Goal: Find specific page/section: Find specific page/section

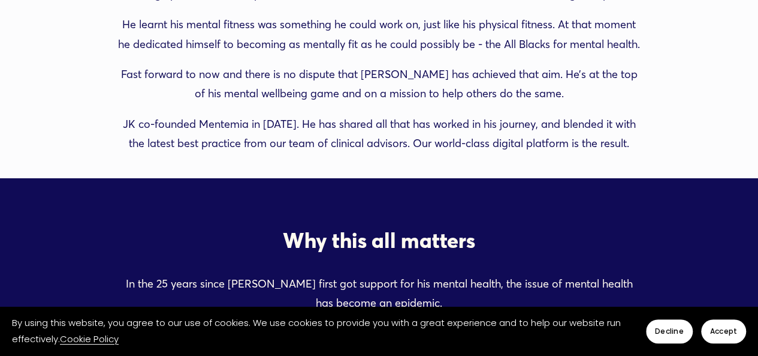
scroll to position [4178, 0]
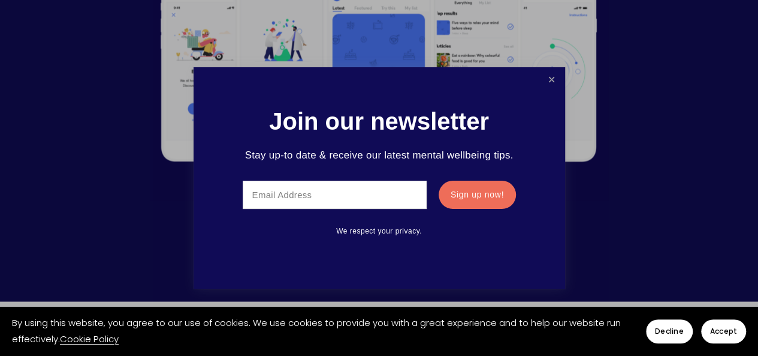
scroll to position [1499, 0]
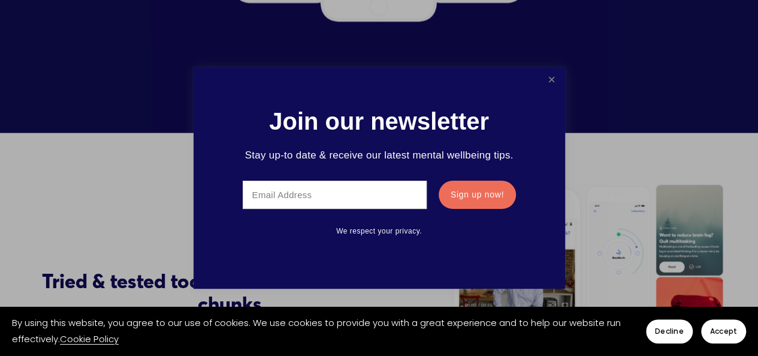
click at [552, 78] on link "Close" at bounding box center [551, 80] width 23 height 22
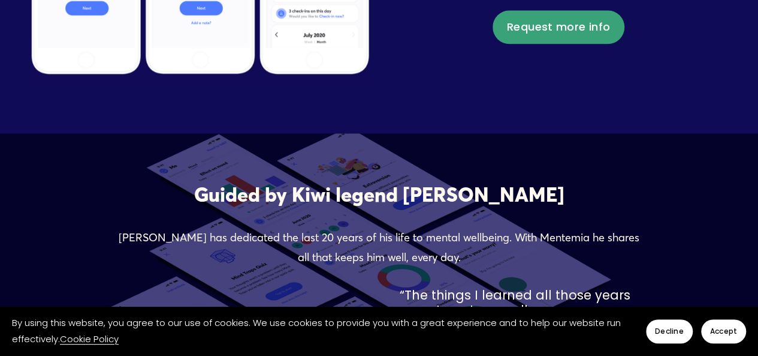
scroll to position [3118, 0]
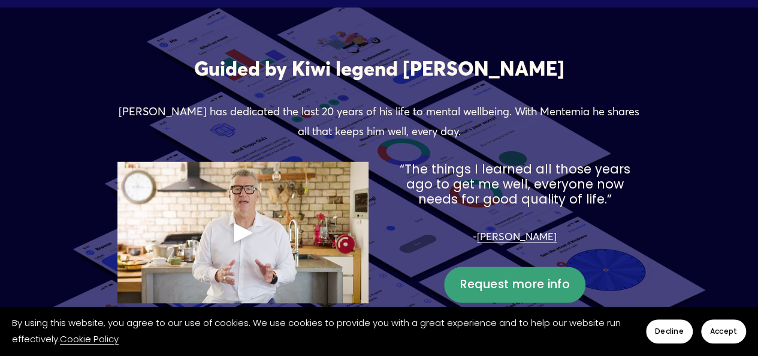
click at [731, 331] on span "Accept" at bounding box center [723, 331] width 27 height 11
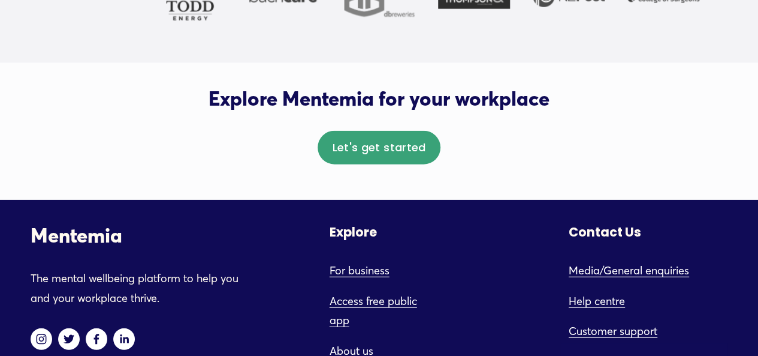
scroll to position [3923, 0]
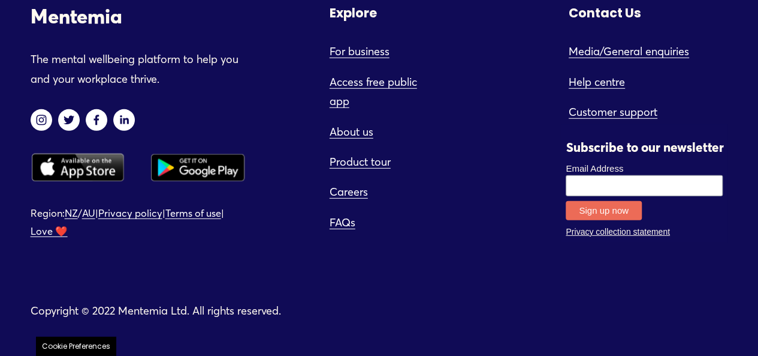
click at [356, 135] on link "About us" at bounding box center [352, 131] width 44 height 19
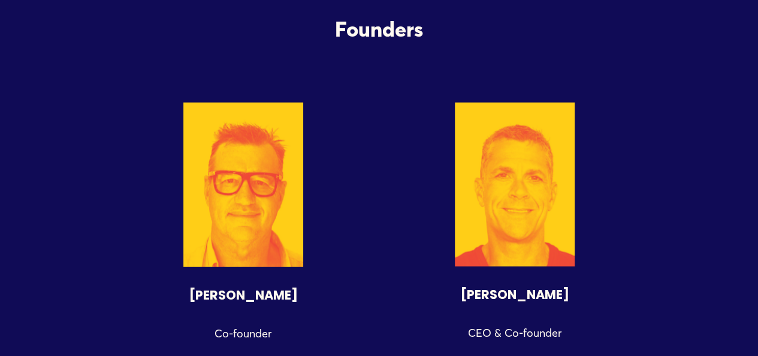
scroll to position [1559, 0]
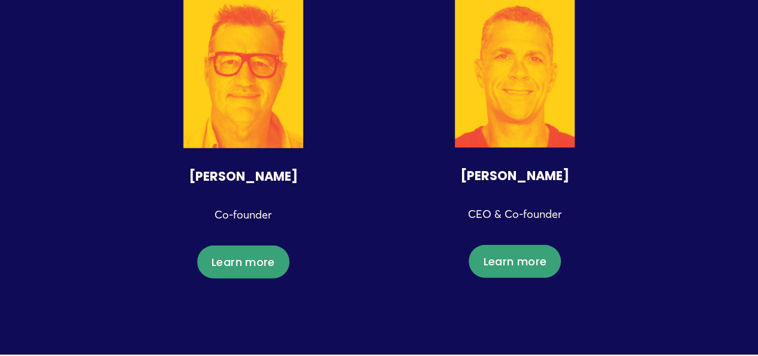
drag, startPoint x: 302, startPoint y: 186, endPoint x: 212, endPoint y: 186, distance: 89.9
click at [212, 183] on h4 "[PERSON_NAME]" at bounding box center [243, 175] width 251 height 15
copy strong "John Kirwan"
drag, startPoint x: 562, startPoint y: 174, endPoint x: 387, endPoint y: 81, distance: 198.5
click at [467, 169] on div "Adam Clark CEO & Co-founder" at bounding box center [515, 196] width 272 height 76
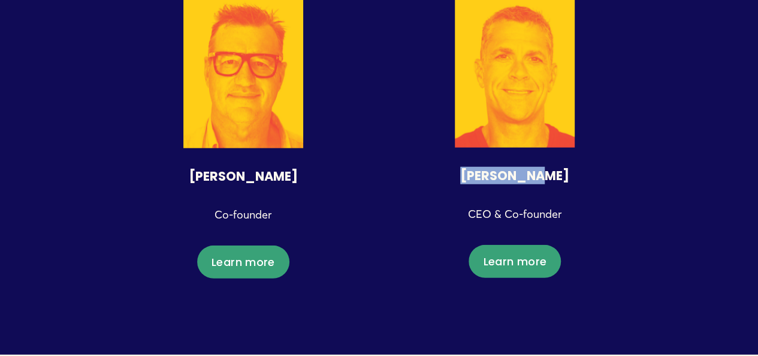
copy strong "[PERSON_NAME]"
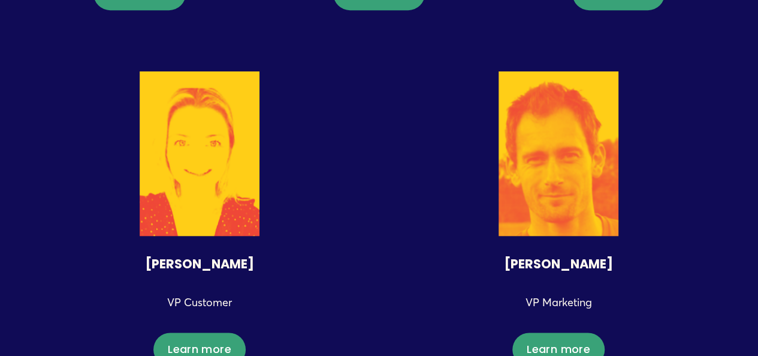
scroll to position [2878, 0]
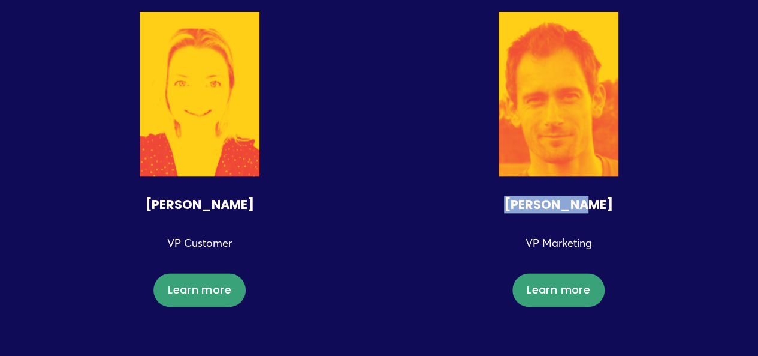
drag, startPoint x: 600, startPoint y: 213, endPoint x: 507, endPoint y: 203, distance: 93.6
click at [507, 203] on h4 "[PERSON_NAME]" at bounding box center [559, 204] width 339 height 15
copy strong "[PERSON_NAME]"
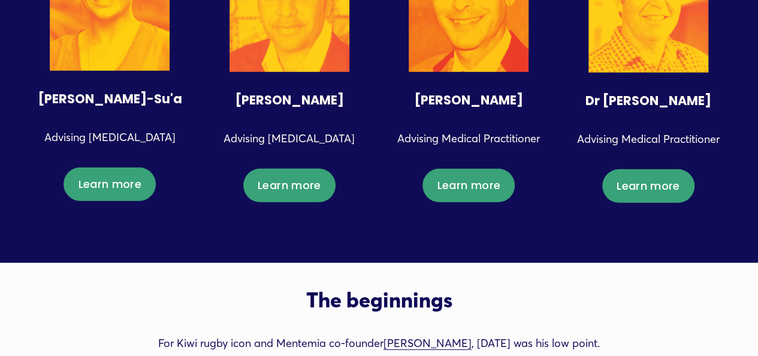
scroll to position [4257, 0]
